Goal: Task Accomplishment & Management: Use online tool/utility

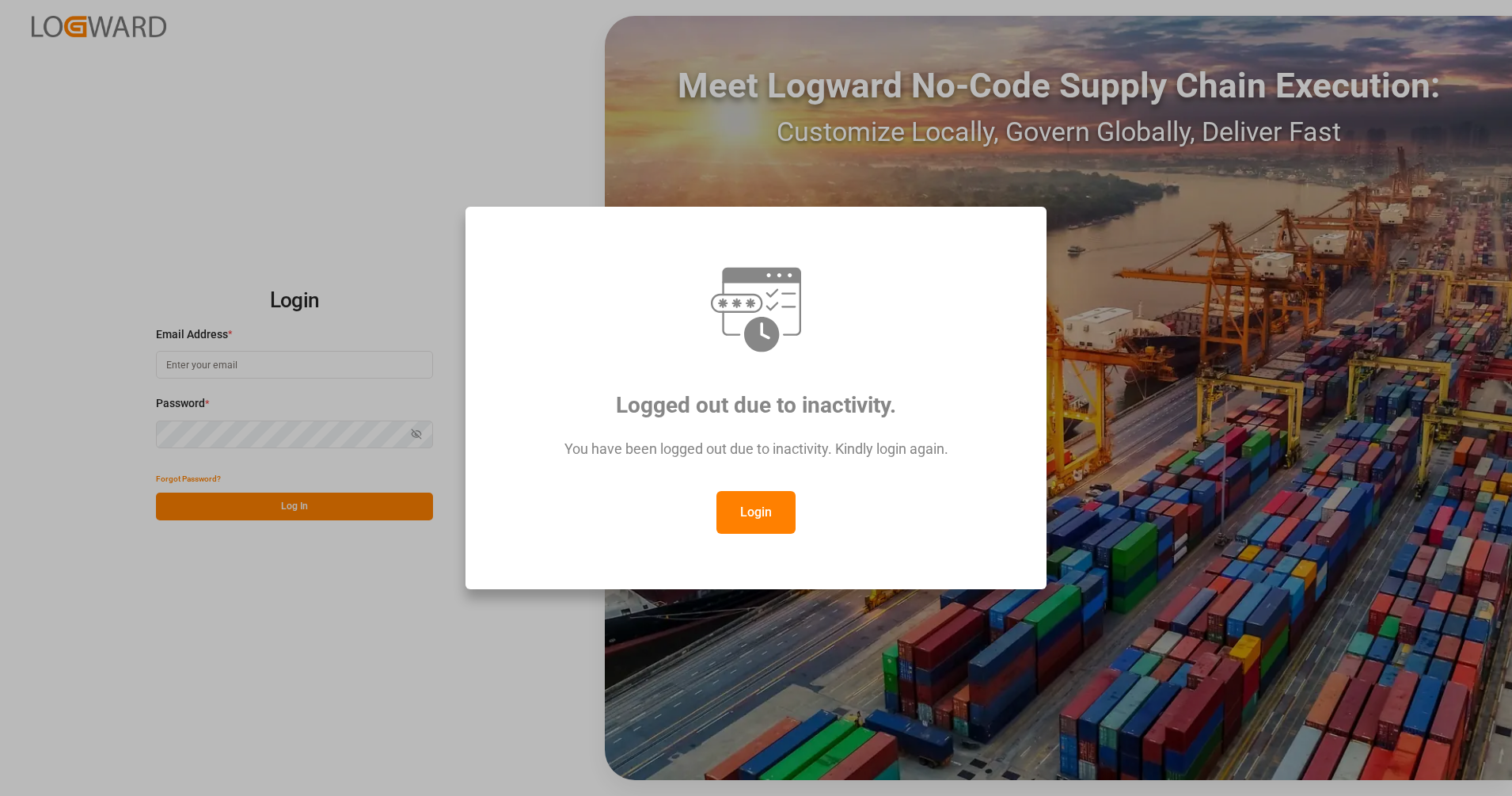
click at [756, 525] on button "Login" at bounding box center [756, 512] width 79 height 43
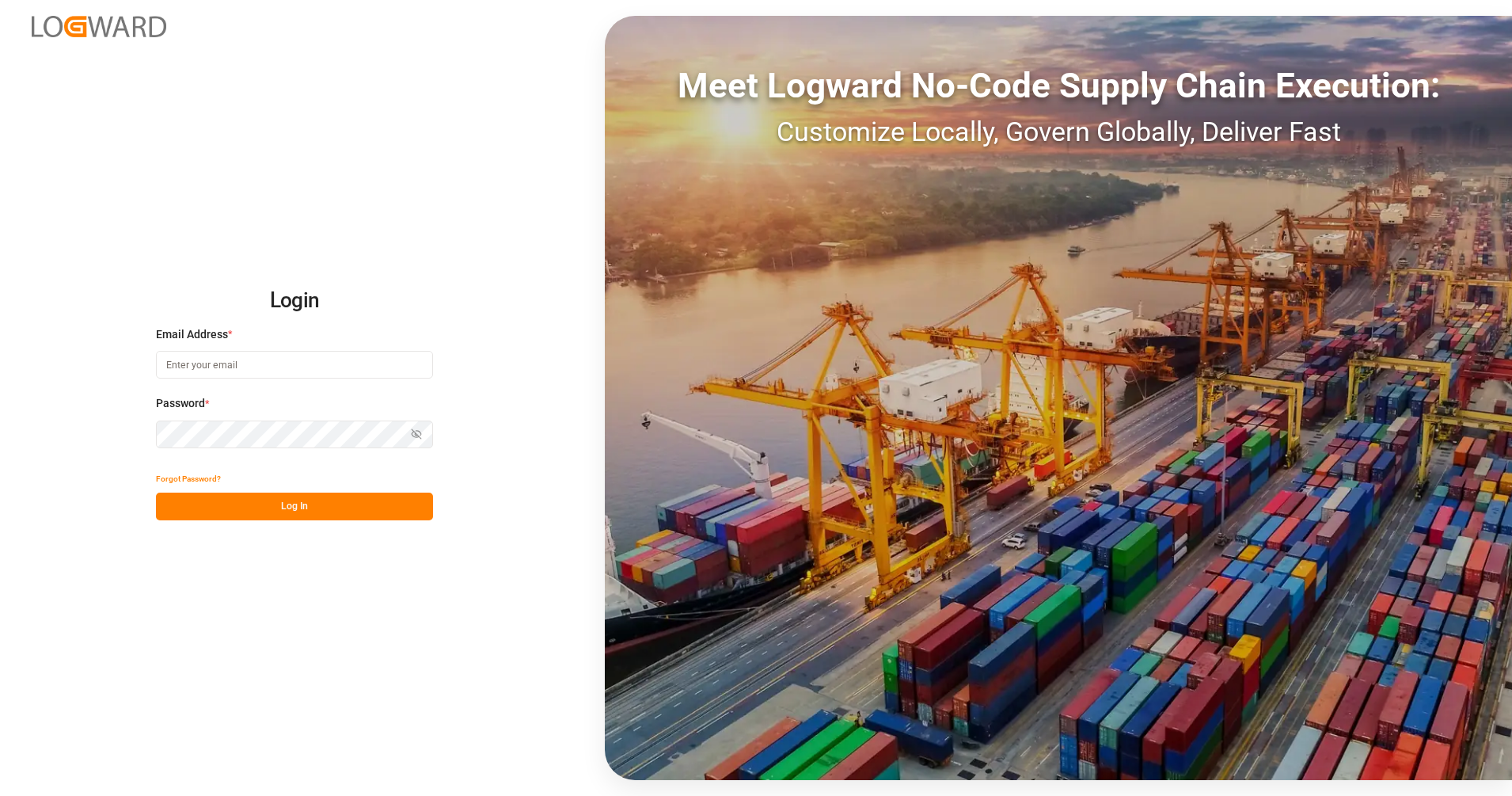
click at [368, 376] on input at bounding box center [295, 365] width 277 height 27
type input "[PERSON_NAME][EMAIL_ADDRESS][PERSON_NAME][DOMAIN_NAME]"
click at [408, 493] on button "Log In" at bounding box center [295, 507] width 277 height 27
click at [107, 436] on div "Login Email Address * [PERSON_NAME][EMAIL_ADDRESS][PERSON_NAME][DOMAIN_NAME] Pa…" at bounding box center [756, 398] width 1512 height 796
click at [214, 504] on button "Log In" at bounding box center [295, 507] width 277 height 27
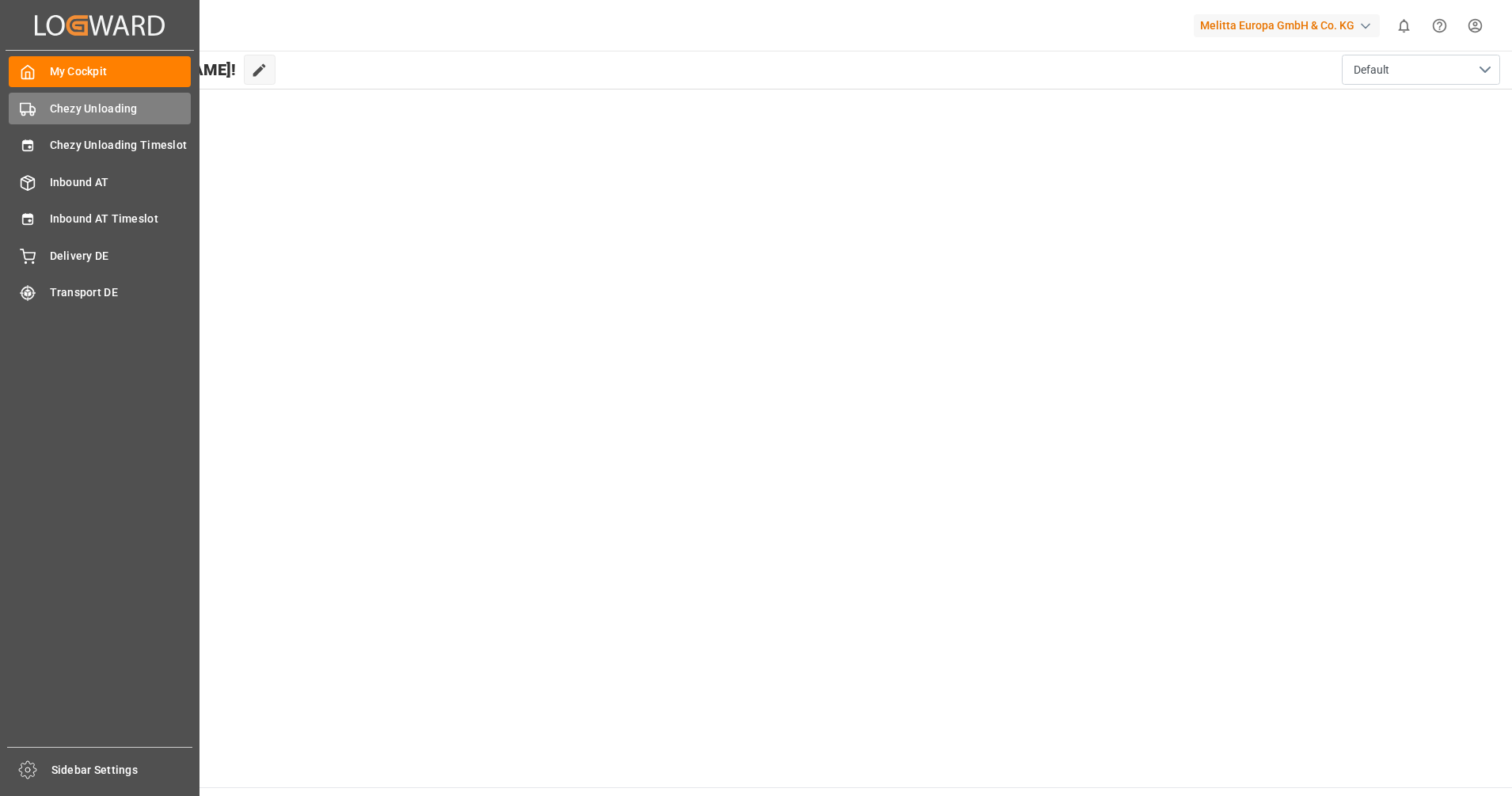
click at [75, 108] on span "Chezy Unloading" at bounding box center [121, 109] width 142 height 16
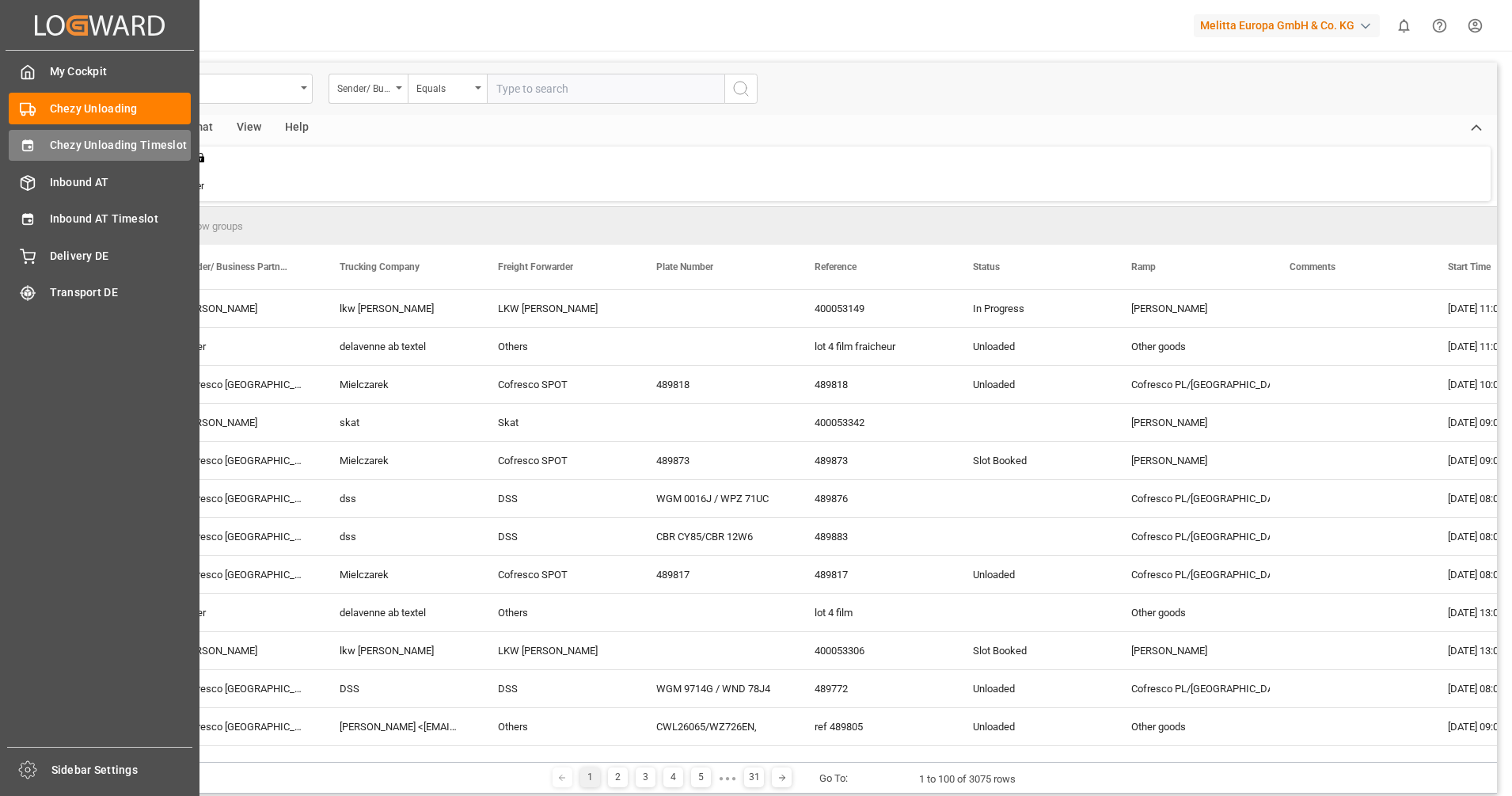
click at [60, 144] on span "Chezy Unloading Timeslot" at bounding box center [121, 146] width 142 height 16
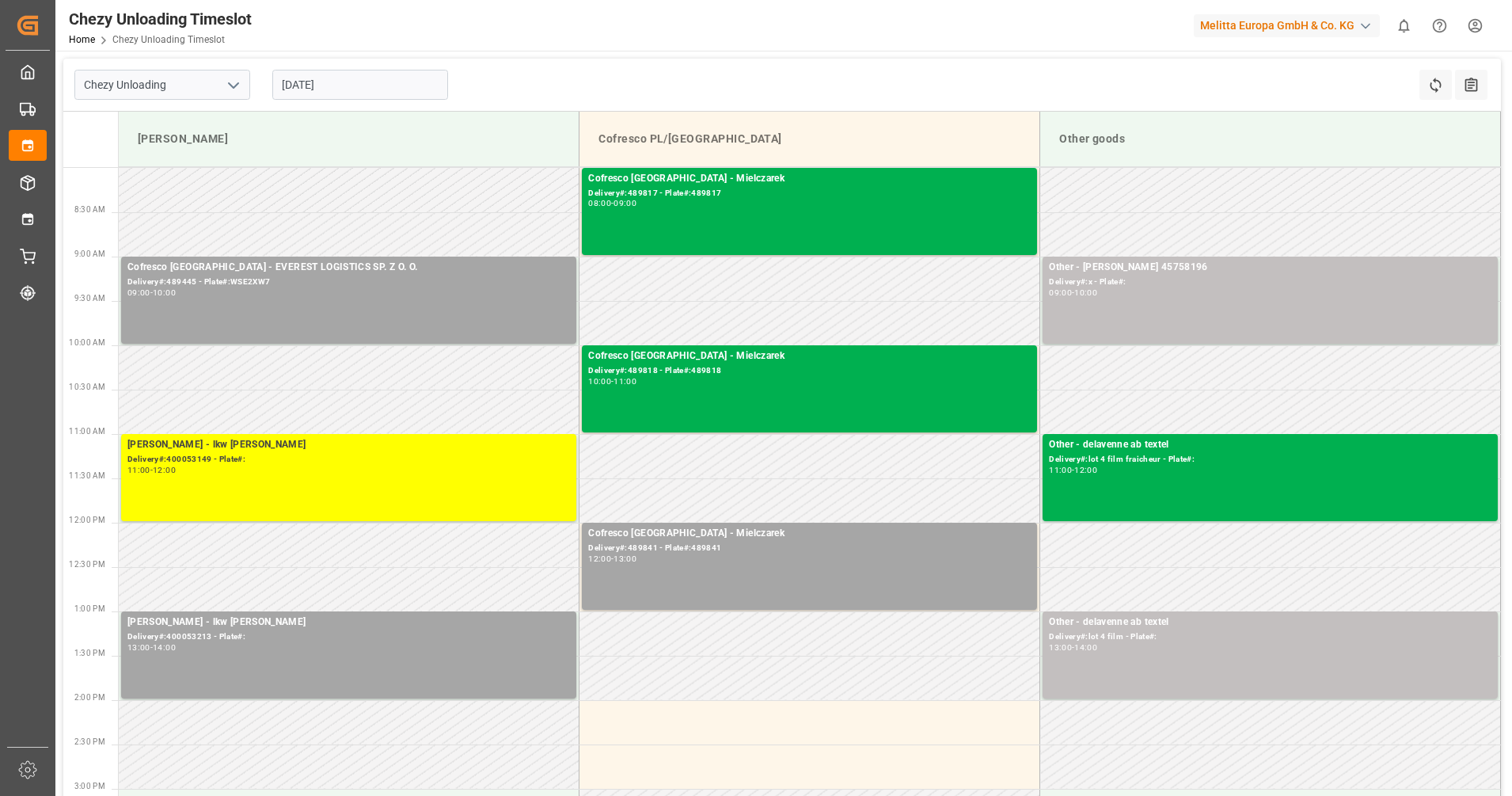
click at [305, 91] on input "[DATE]" at bounding box center [360, 85] width 175 height 30
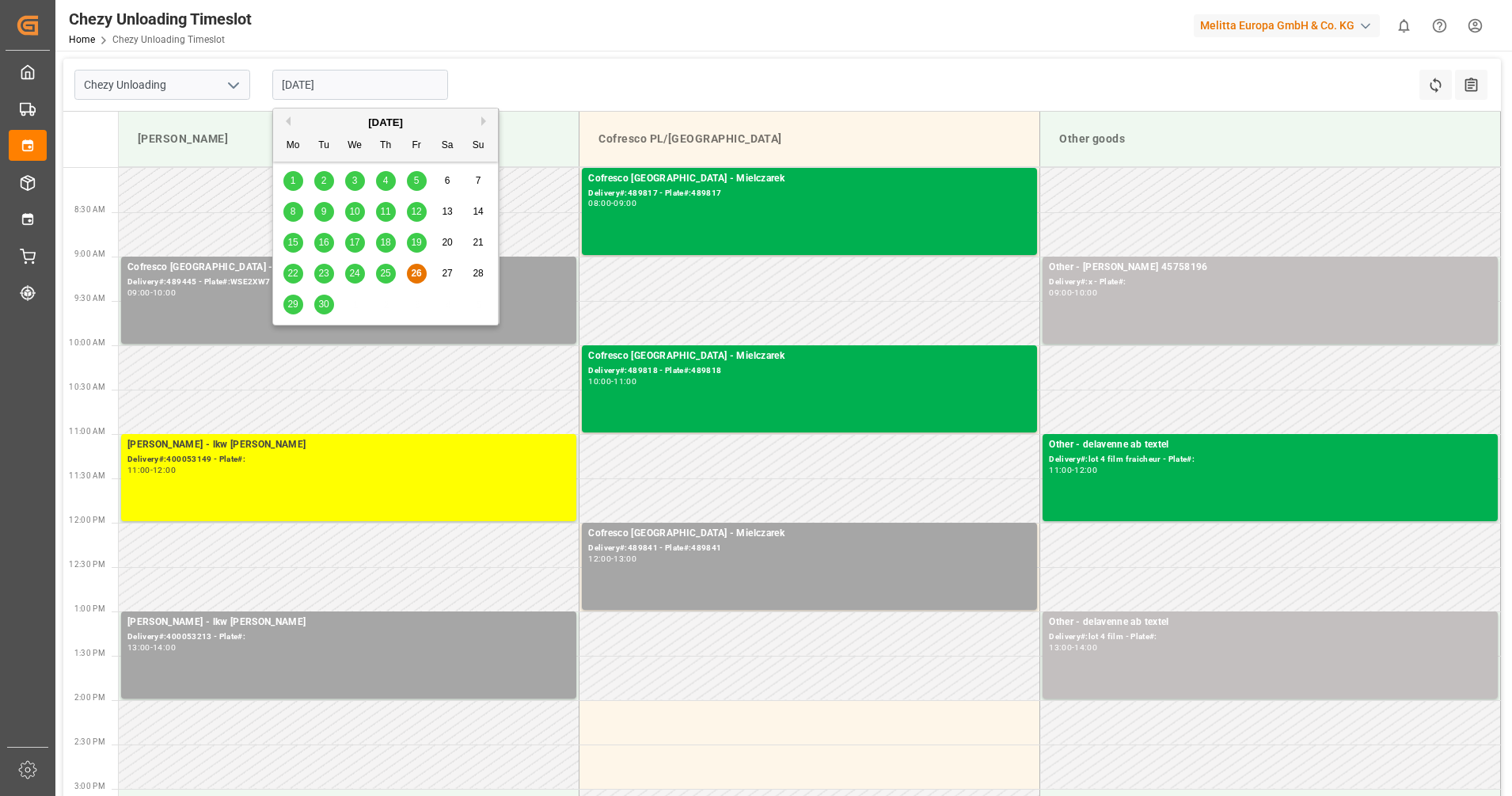
click at [325, 300] on span "30" at bounding box center [323, 304] width 10 height 11
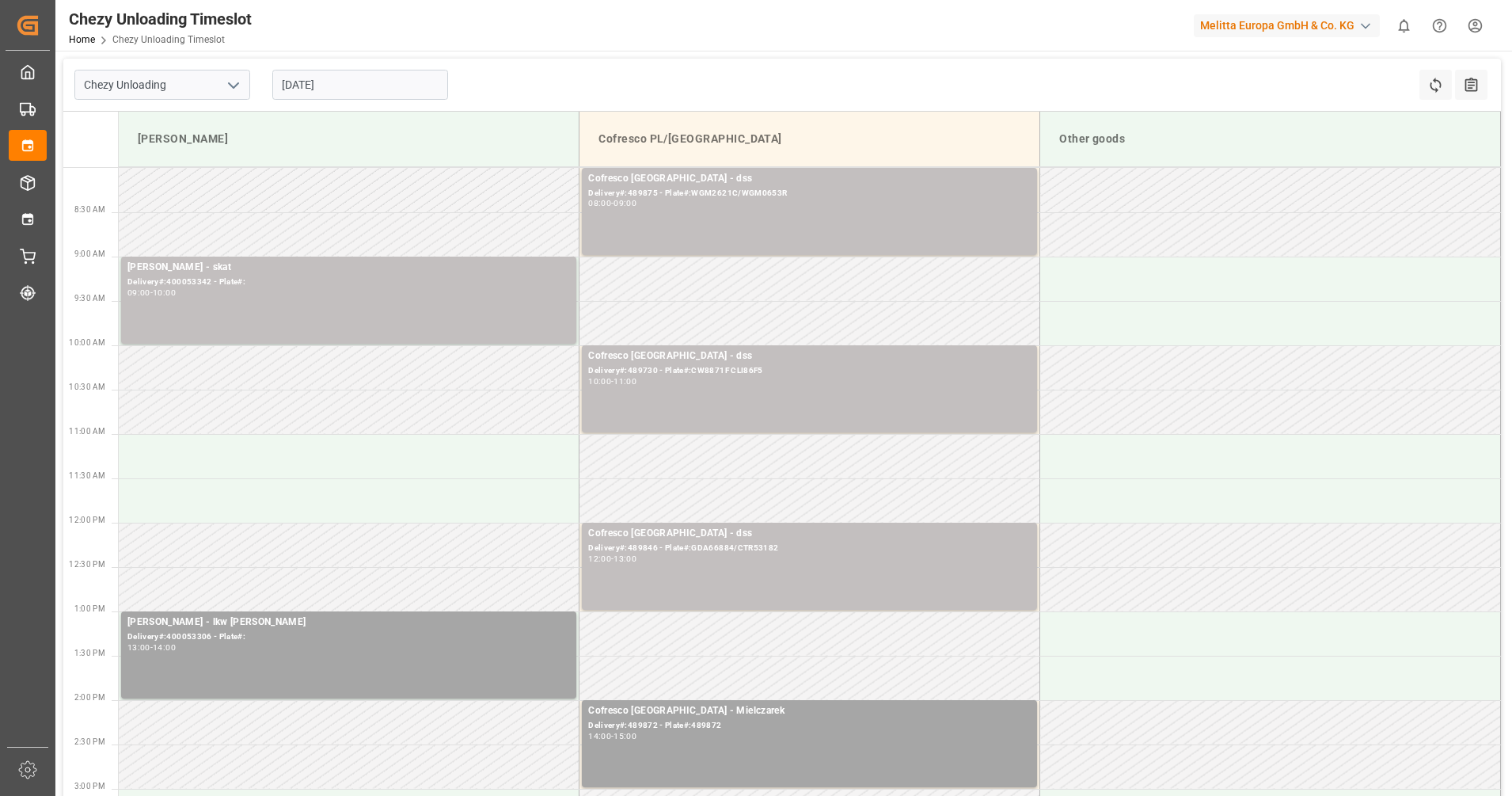
click at [302, 84] on input "[DATE]" at bounding box center [360, 85] width 175 height 30
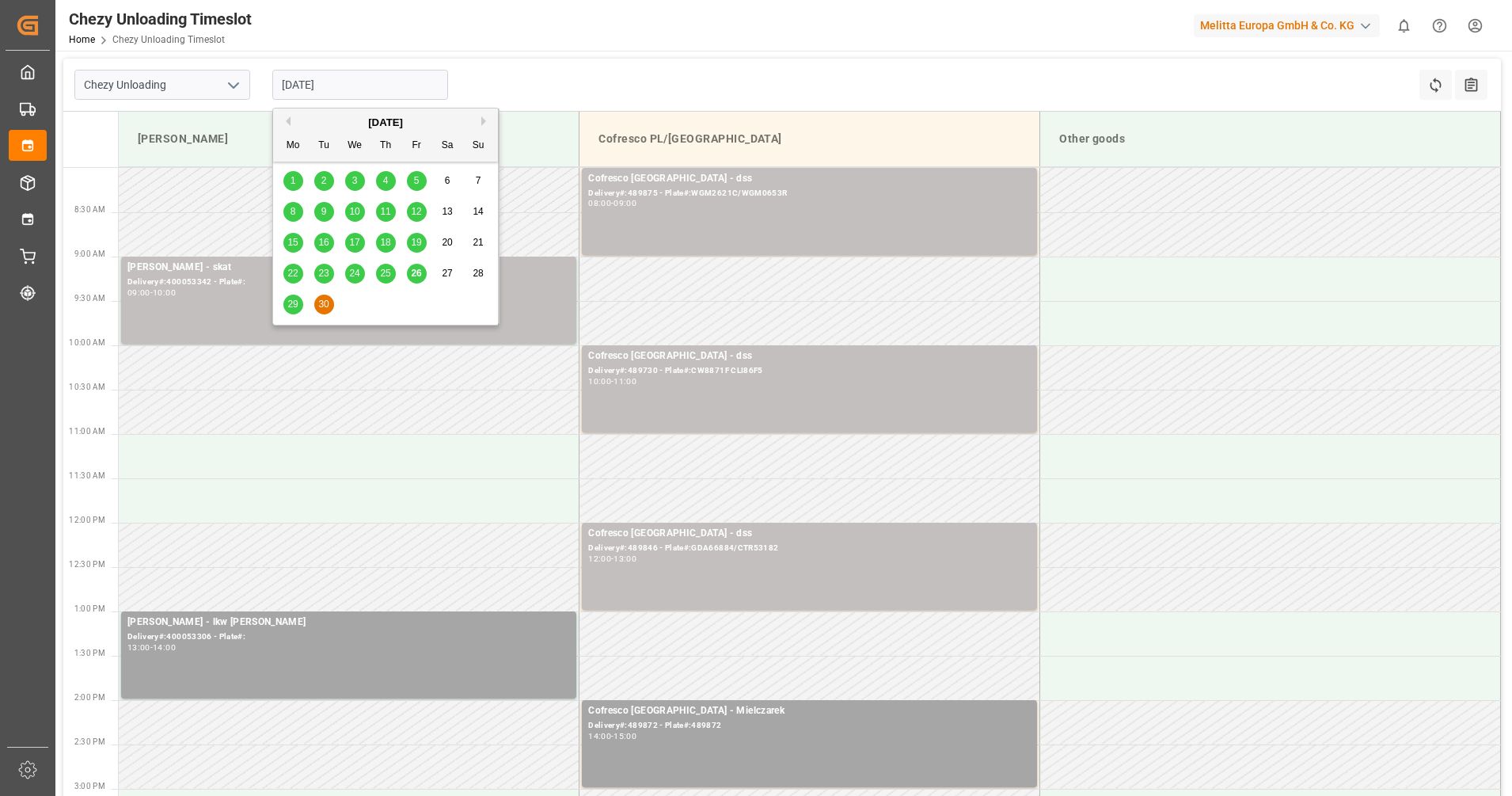
click at [483, 116] on button "Next Month" at bounding box center [486, 121] width 9 height 9
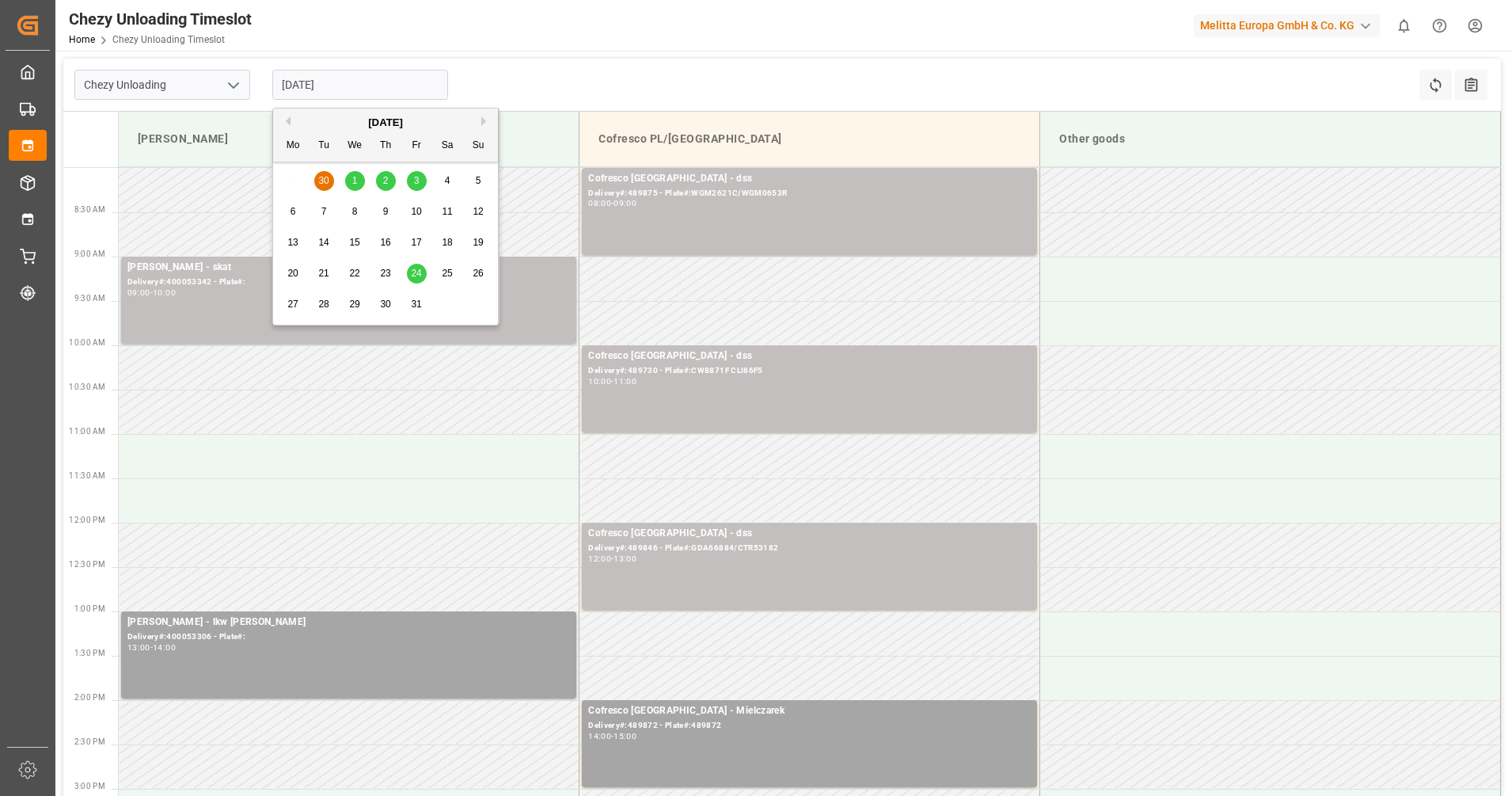
click at [361, 185] on div "1" at bounding box center [355, 181] width 20 height 19
type input "[DATE]"
